Goal: Task Accomplishment & Management: Complete application form

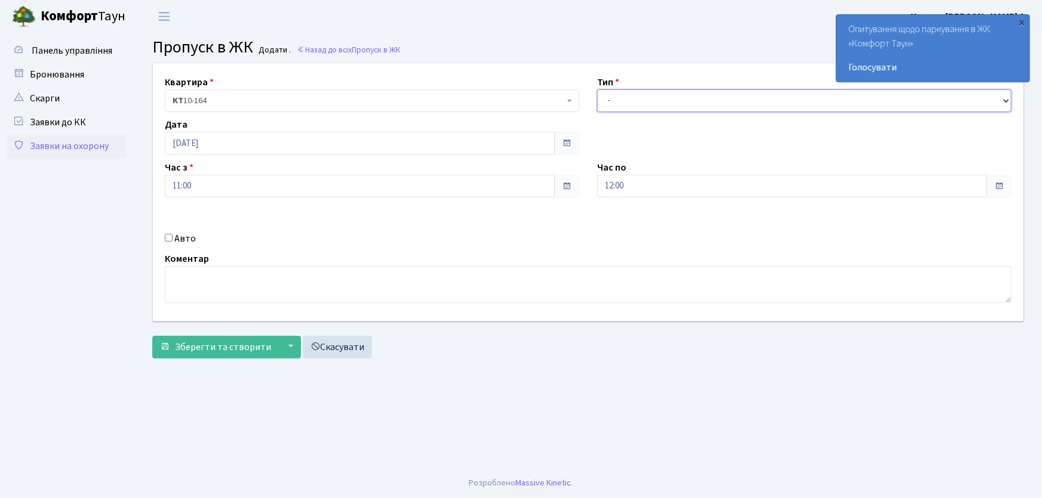
click at [626, 98] on select "- Доставка Таксі Гості Сервіс" at bounding box center [804, 101] width 414 height 23
select select "1"
click at [597, 90] on select "- Доставка Таксі Гості Сервіс" at bounding box center [804, 101] width 414 height 23
drag, startPoint x: 635, startPoint y: 189, endPoint x: 593, endPoint y: 192, distance: 41.9
click at [593, 192] on div "Час по 12:00 12 : 00 00 01 02 03 04 05 06 07 08 09 10 11 12 13 14 15 16 17 18 1…" at bounding box center [804, 179] width 432 height 37
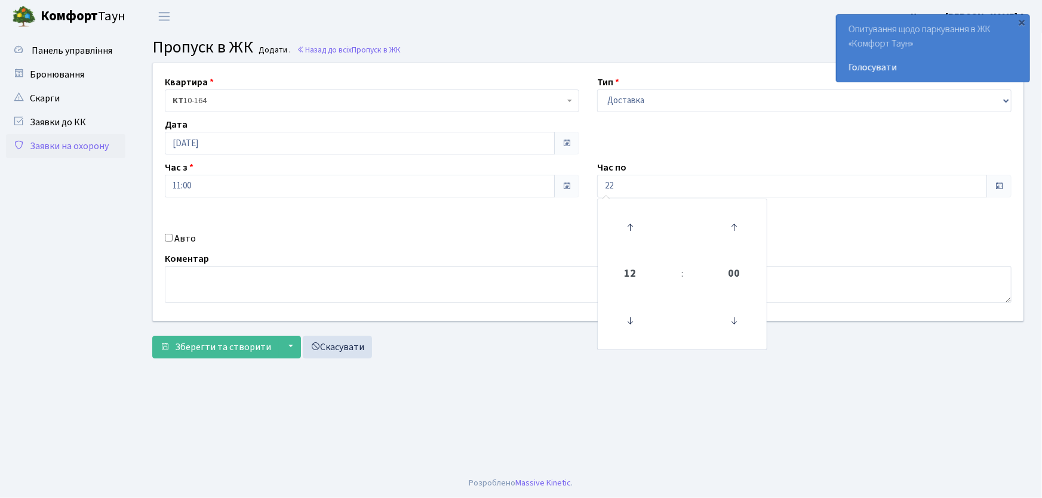
type input "22:00"
click at [0, 34] on div "Панель управління" at bounding box center [67, 251] width 134 height 436
click at [168, 238] on input "Авто" at bounding box center [169, 238] width 8 height 8
checkbox input "true"
type input "СВ0269ВО"
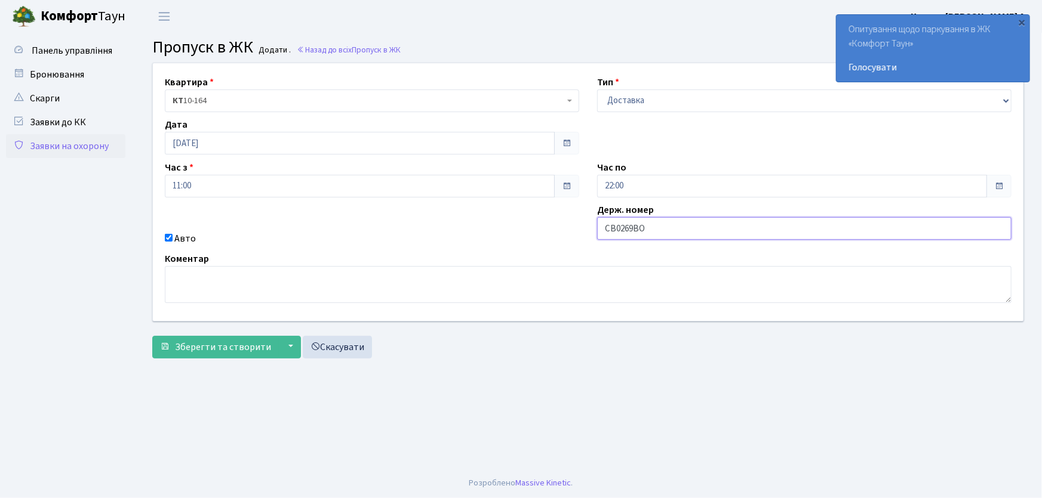
click at [152, 336] on button "Зберегти та створити" at bounding box center [215, 347] width 127 height 23
drag, startPoint x: 626, startPoint y: 104, endPoint x: 628, endPoint y: 111, distance: 7.5
click at [626, 104] on select "- Доставка Таксі Гості Сервіс" at bounding box center [804, 101] width 414 height 23
select select "1"
click at [597, 90] on select "- Доставка Таксі Гості Сервіс" at bounding box center [804, 101] width 414 height 23
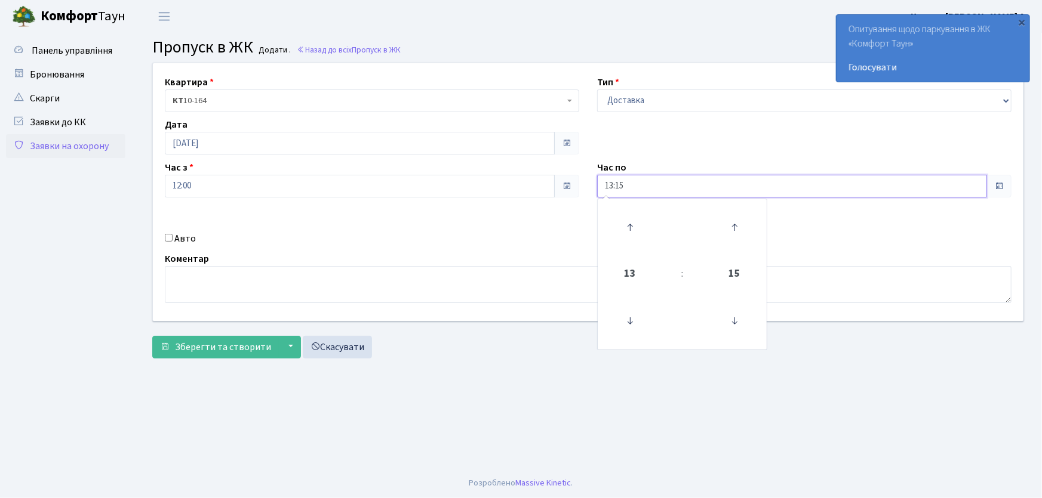
drag, startPoint x: 636, startPoint y: 184, endPoint x: 572, endPoint y: 186, distance: 63.3
click at [572, 186] on div "Квартира <b>КТ</b>&nbsp;&nbsp;&nbsp;&nbsp;10-164 КТ 10-164 Тип - Доставка Таксі…" at bounding box center [588, 192] width 888 height 258
type input "22:00"
click at [722, 393] on main "Admin Пропуск в ЖК Додати Пропуск в ЖК Додати . Назад до всіх Пропуск в ЖК Квар…" at bounding box center [587, 251] width 907 height 436
click at [172, 235] on input "Авто" at bounding box center [169, 238] width 8 height 8
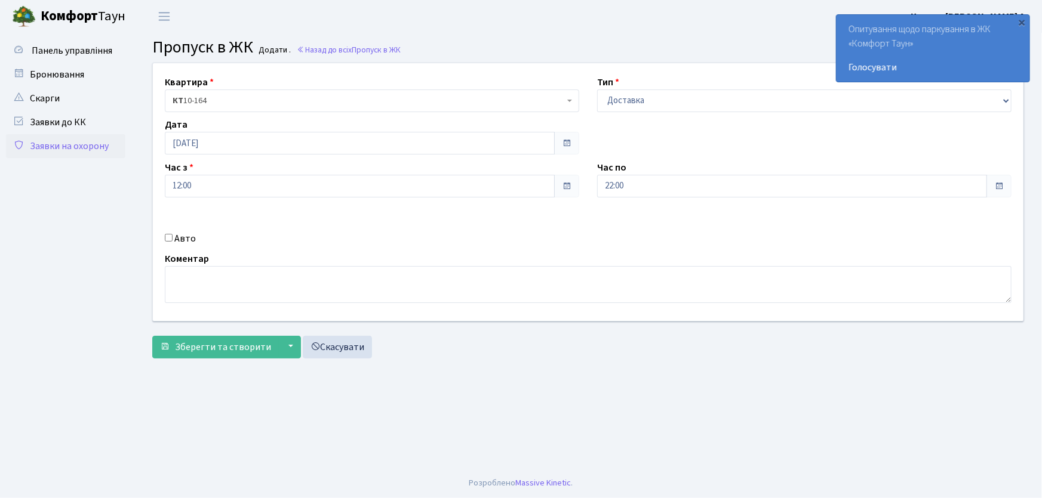
checkbox input "true"
type input "АІ7904РР"
click at [152, 336] on button "Зберегти та створити" at bounding box center [215, 347] width 127 height 23
